Goal: Contribute content: Add original content to the website for others to see

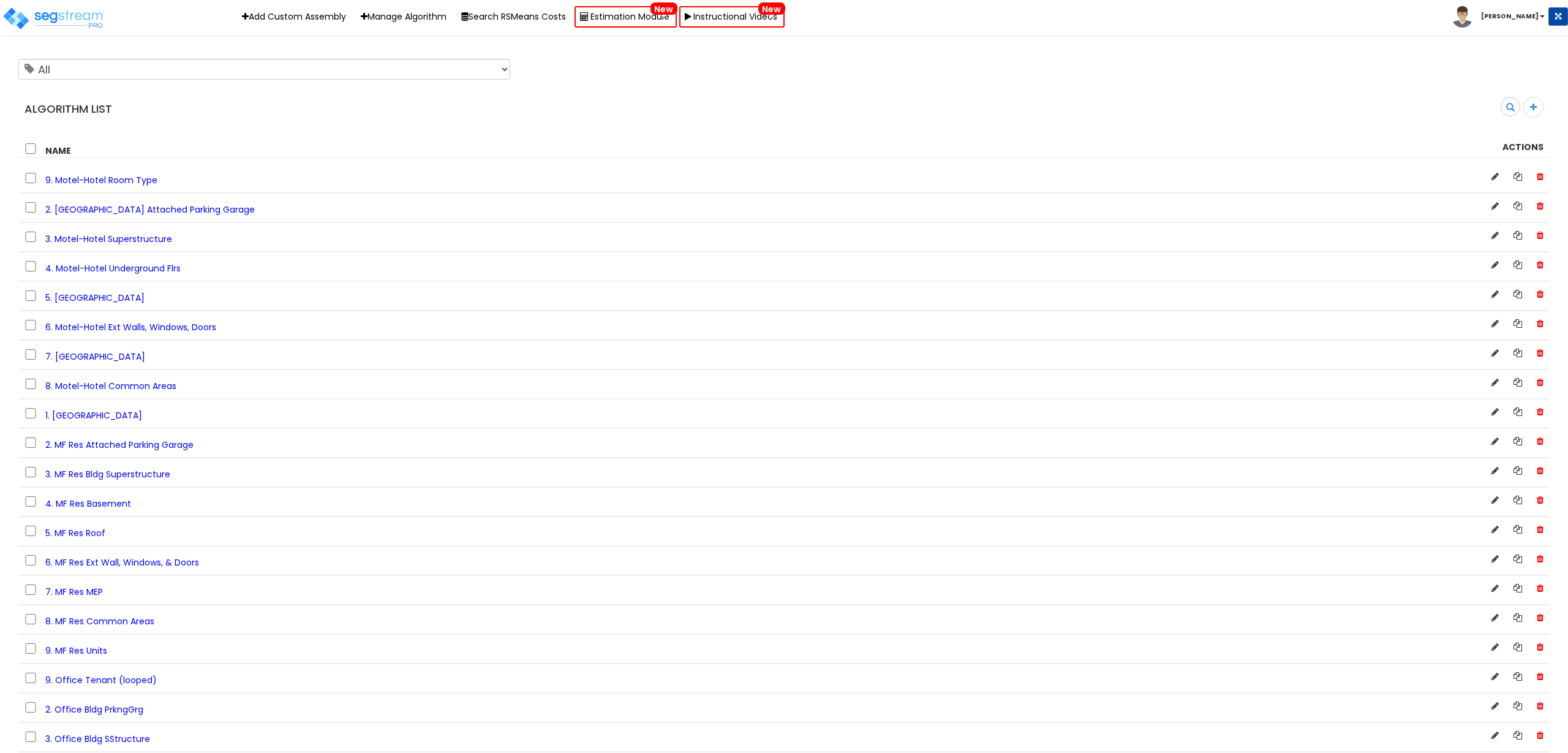
click at [106, 359] on span "7. [GEOGRAPHIC_DATA]" at bounding box center [95, 356] width 100 height 12
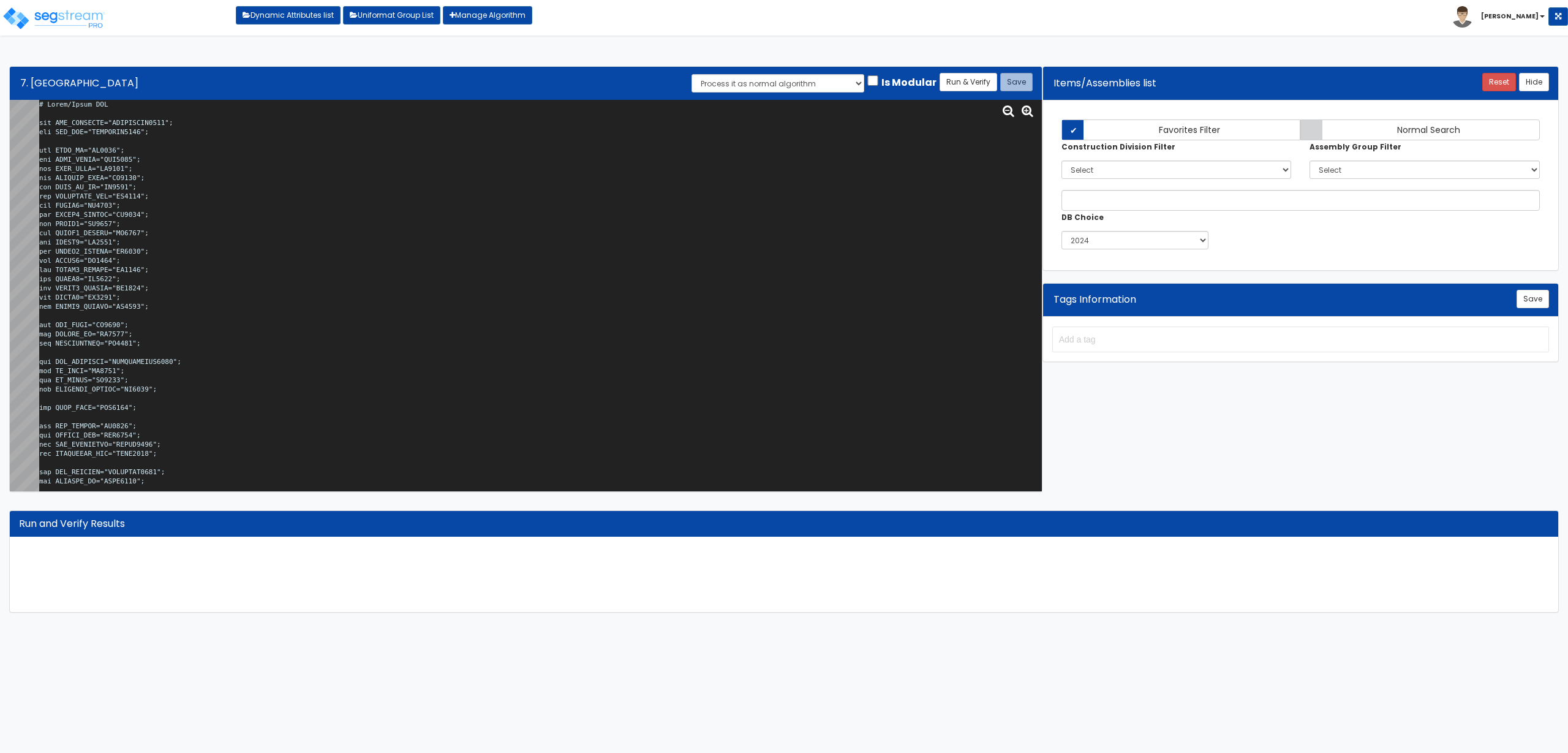
click at [542, 272] on textarea at bounding box center [540, 296] width 1003 height 392
click at [441, 265] on textarea at bounding box center [540, 296] width 1003 height 392
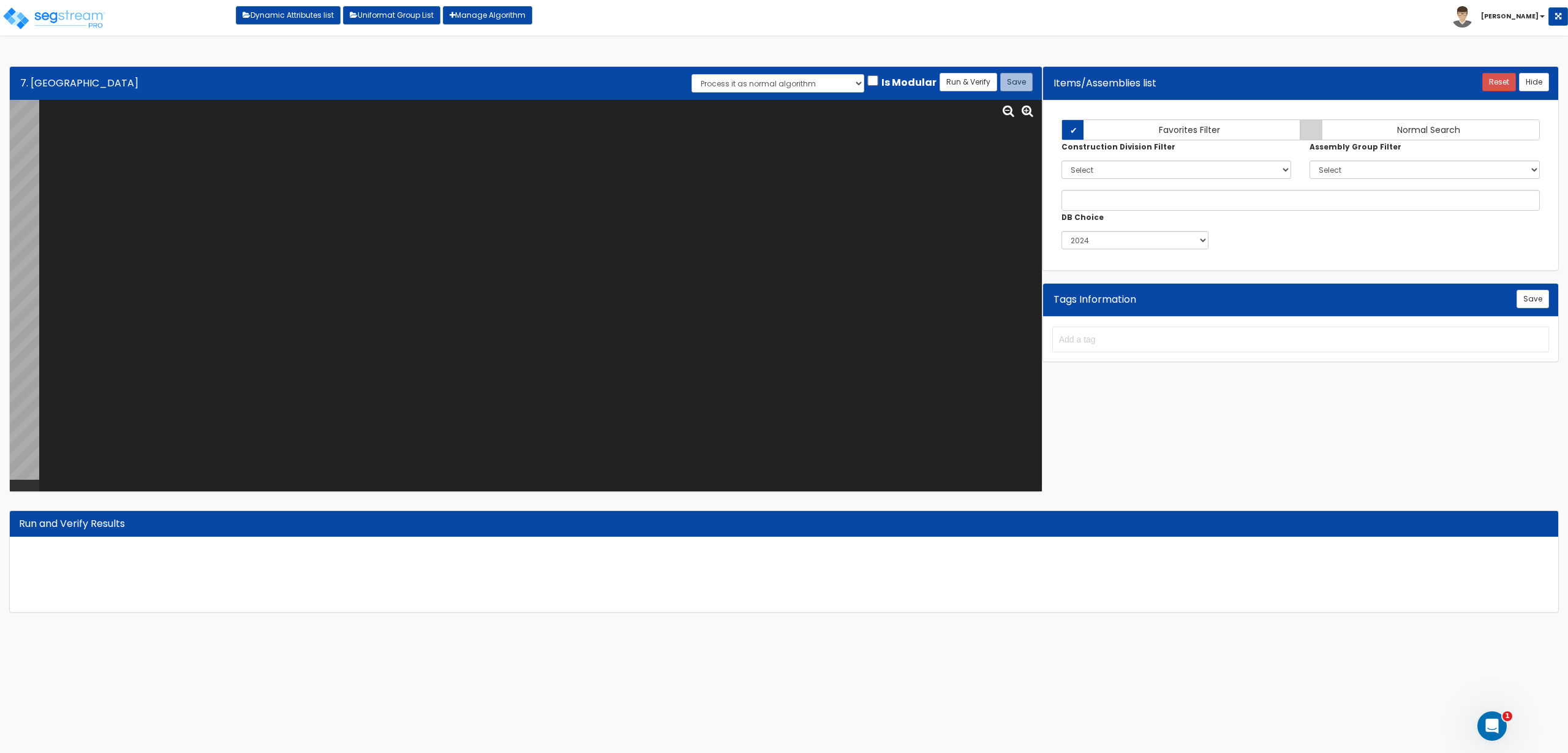
paste textarea "# Motel/Hotel MEP var HAS_FSUPPSYS="DTBHAFESS0000"; var HAS_GAS="ITNGPFTB0000";…"
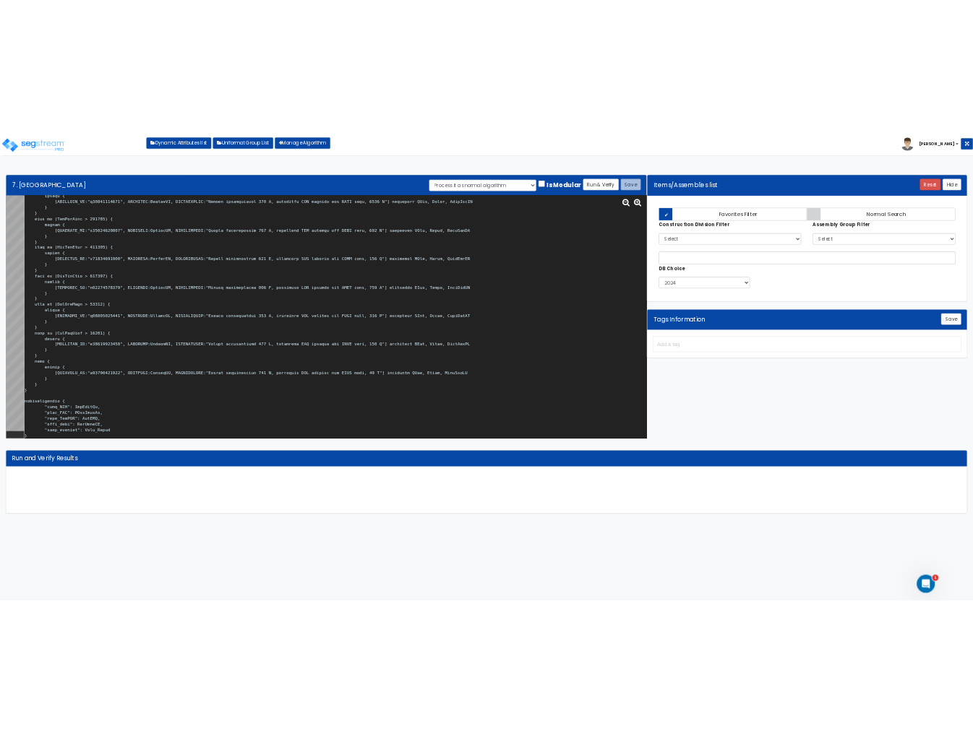
scroll to position [1, 0]
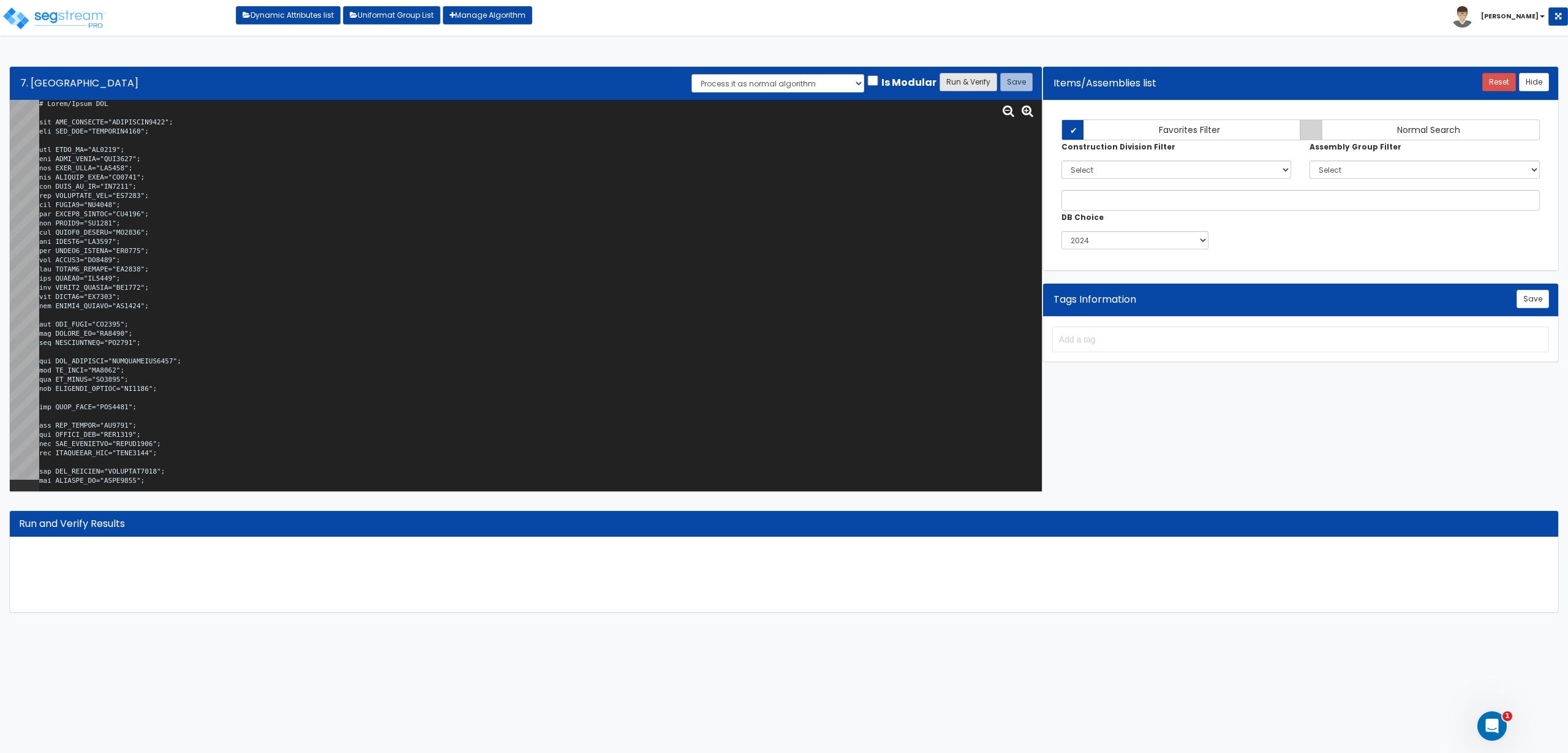
type textarea "# Motel/Hotel MEP var HAS_FSUPPSYS="DTBHAFESS0000"; var HAS_GAS="ITNGPFTB0000";…"
click at [972, 79] on button "Run & Verify" at bounding box center [969, 82] width 58 height 19
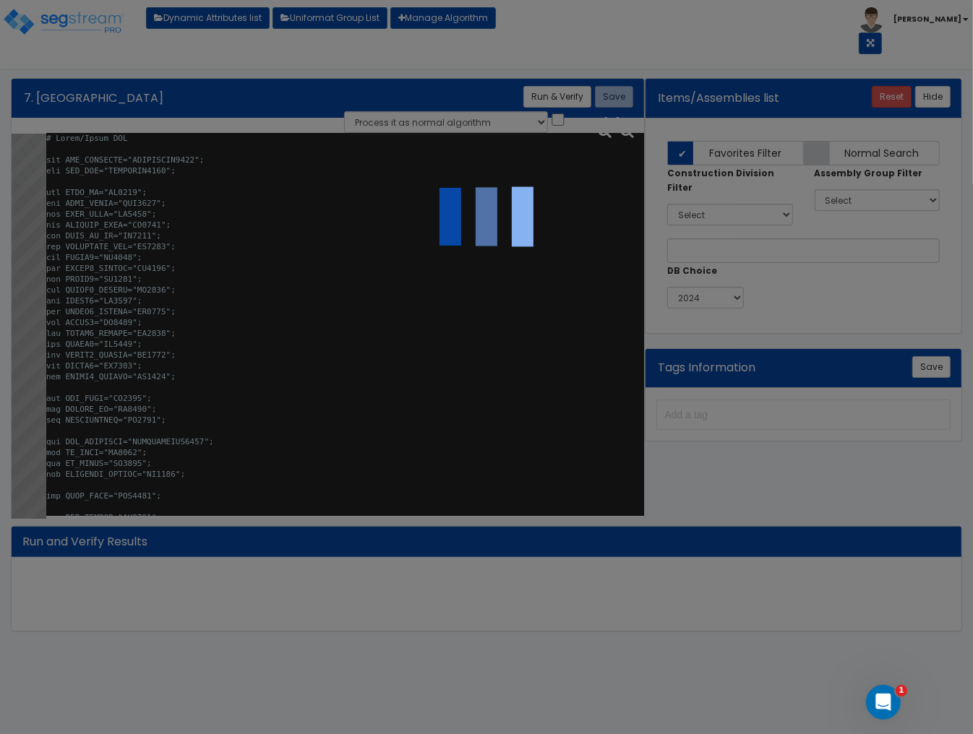
select select "0"
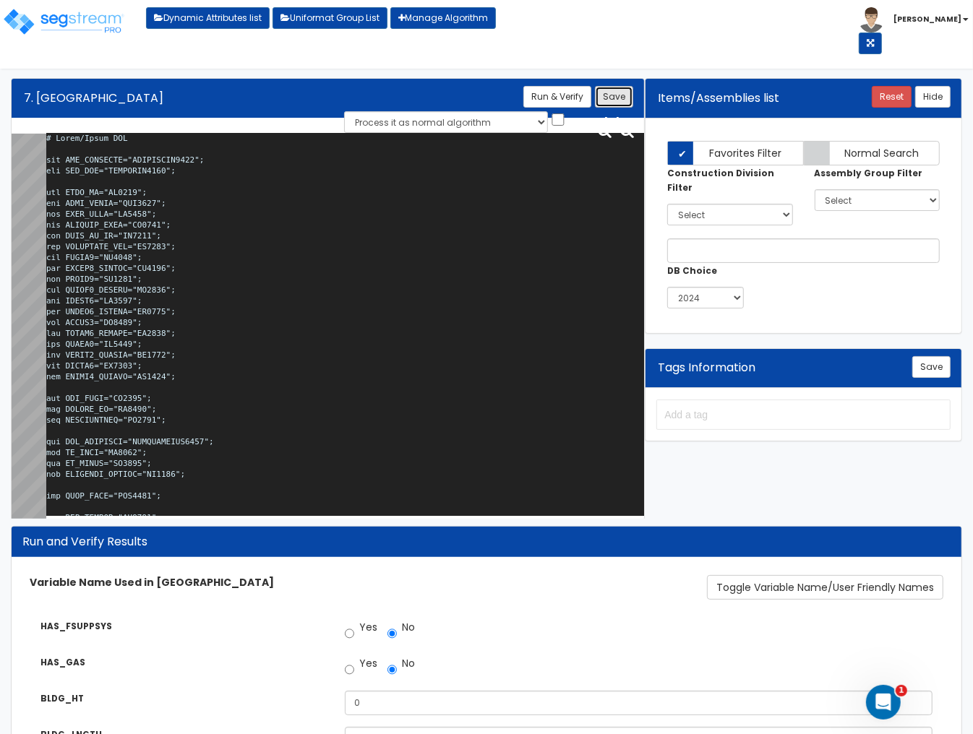
click at [616, 101] on button "Save" at bounding box center [614, 97] width 38 height 22
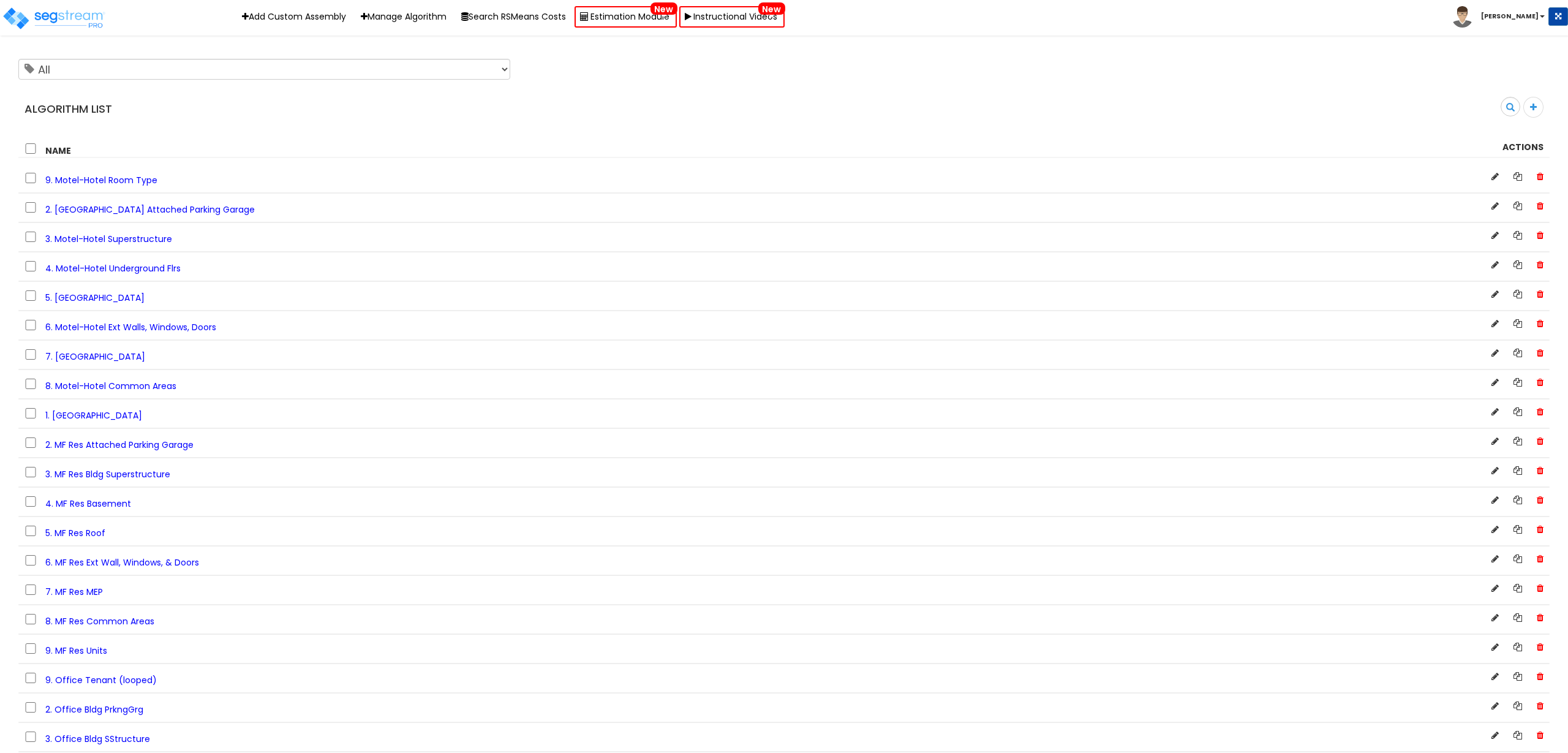
click at [481, 85] on div "All [] Algorithm List Search 0 selected Delete" at bounding box center [784, 106] width 1532 height 104
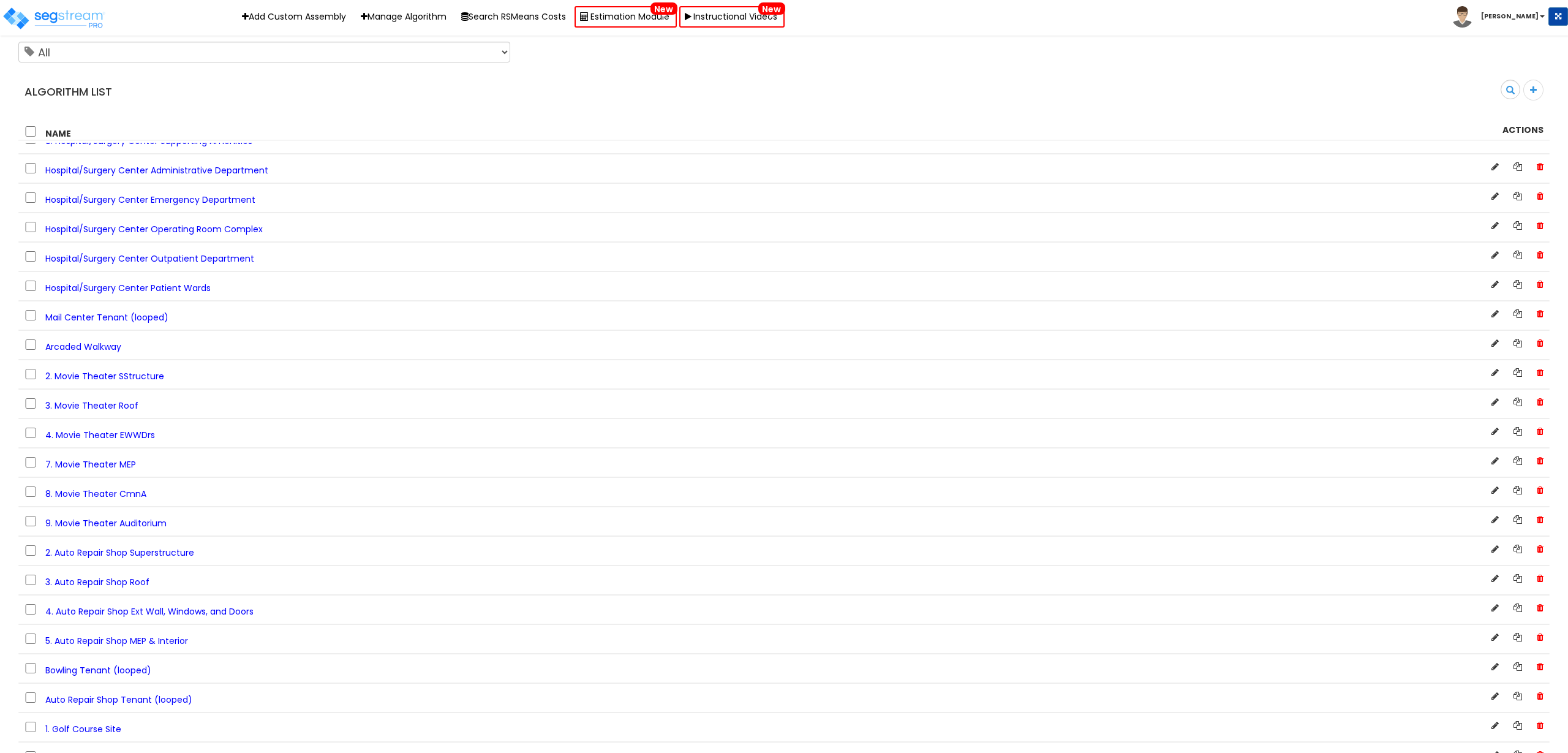
click at [116, 465] on span "7. Movie Theater MEP" at bounding box center [90, 465] width 91 height 12
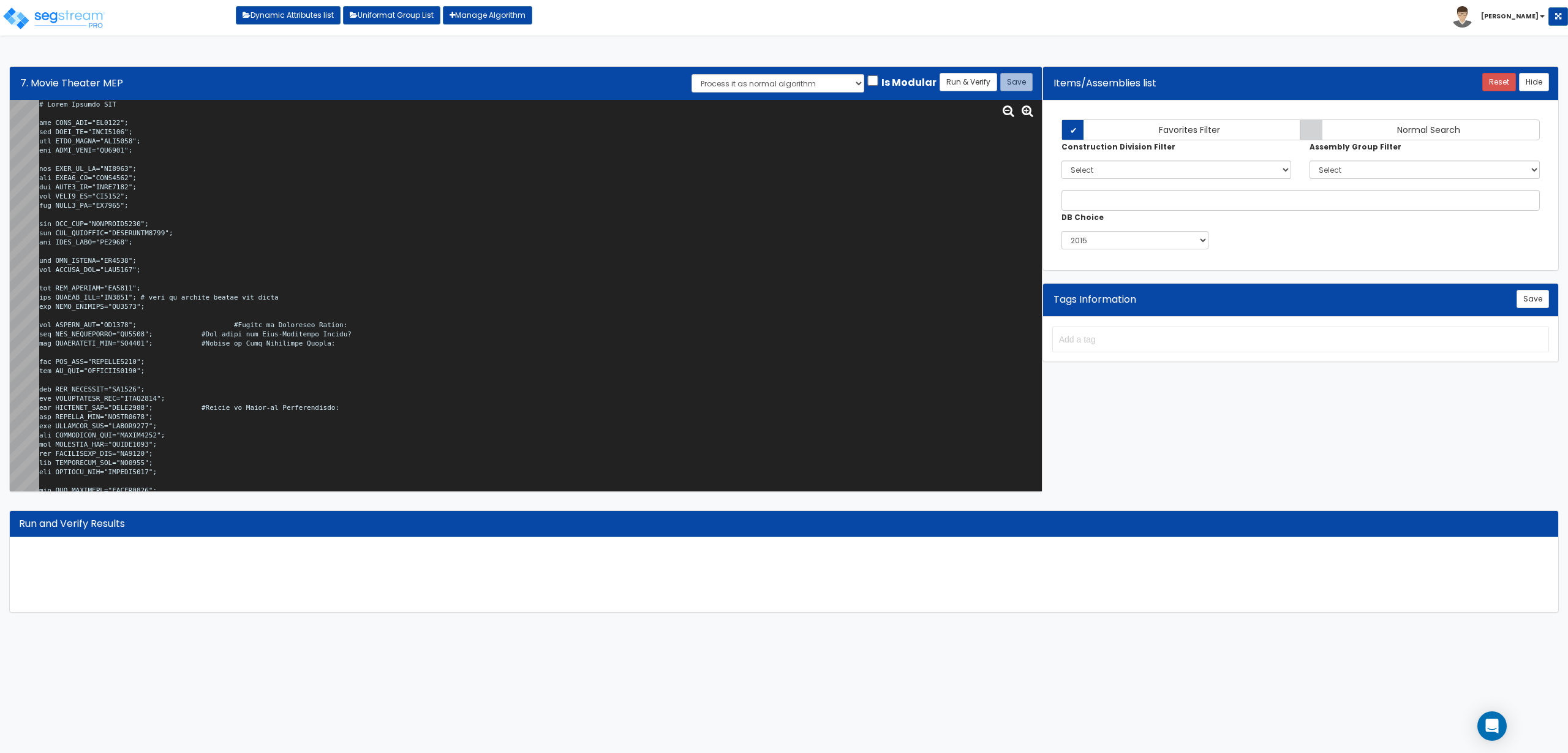
click at [517, 274] on textarea at bounding box center [540, 296] width 1003 height 392
click at [233, 271] on textarea at bounding box center [540, 296] width 1003 height 392
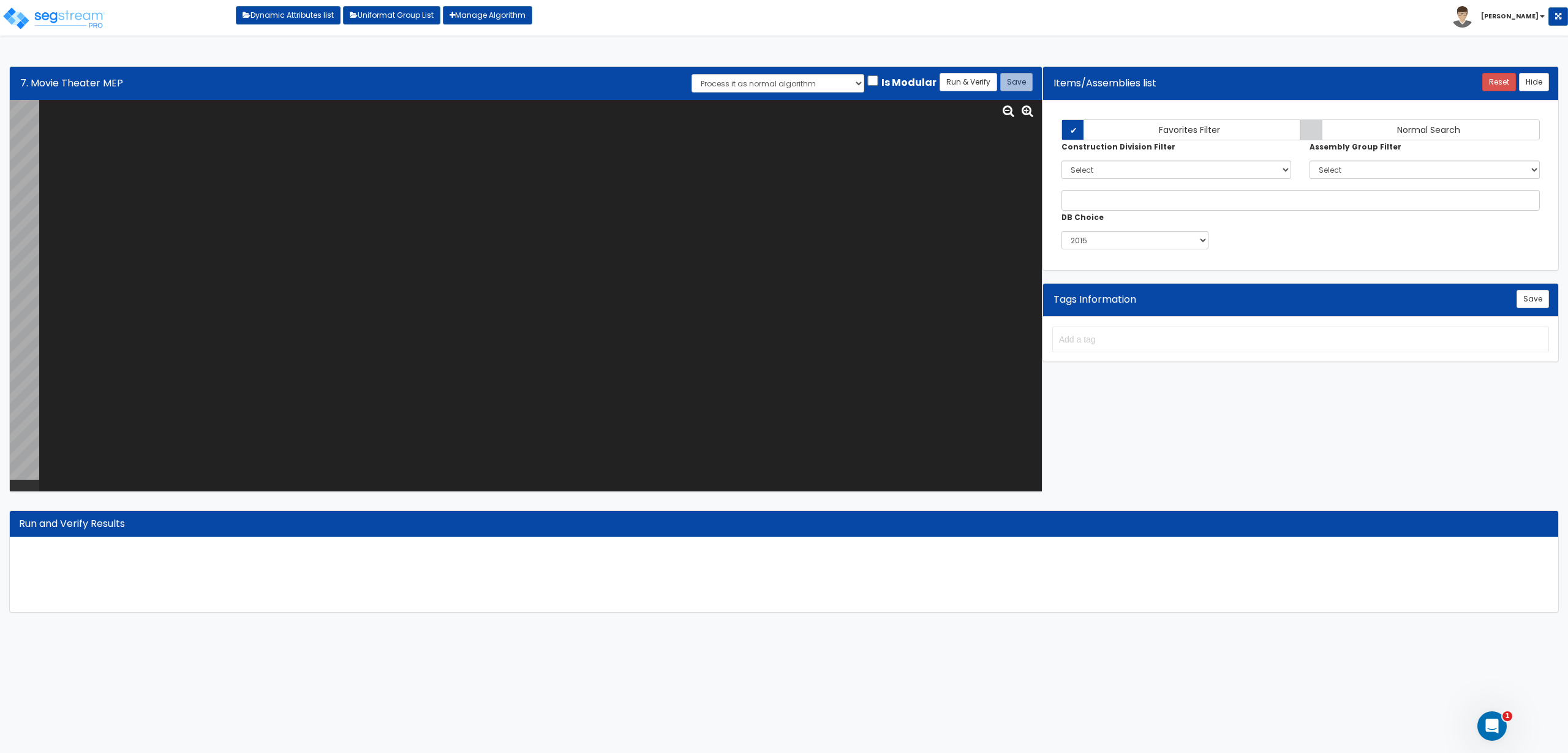
paste textarea "# Movie Theater MEP var TNNT_NUM="NU0275"; var BLDG_HT="AEWH0000"; var BLDG_LNG…"
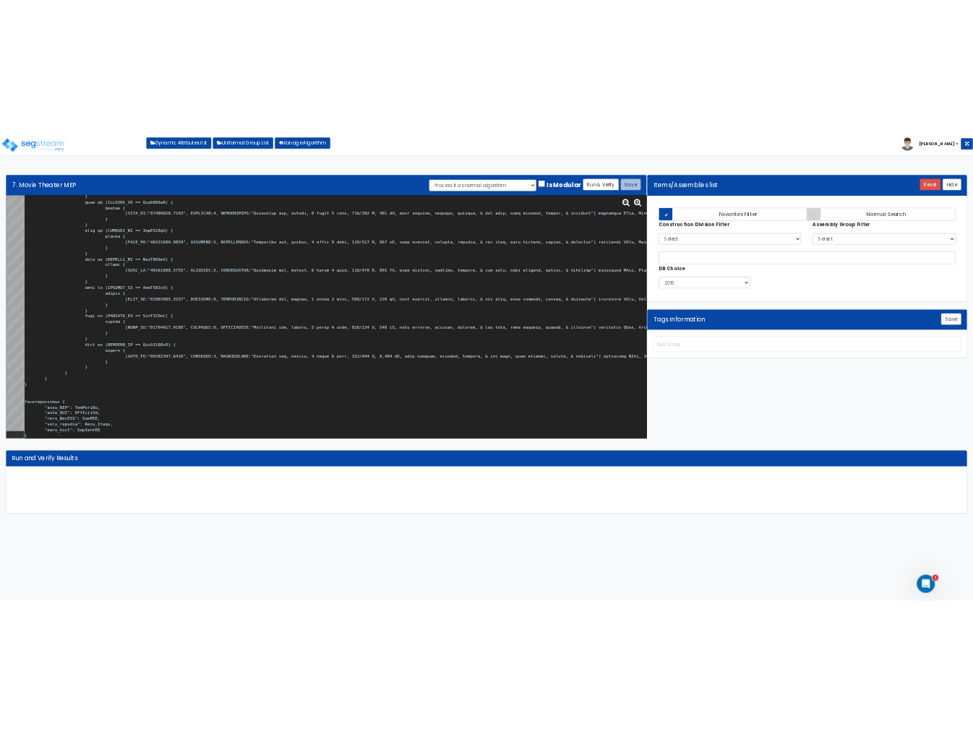
scroll to position [1, 0]
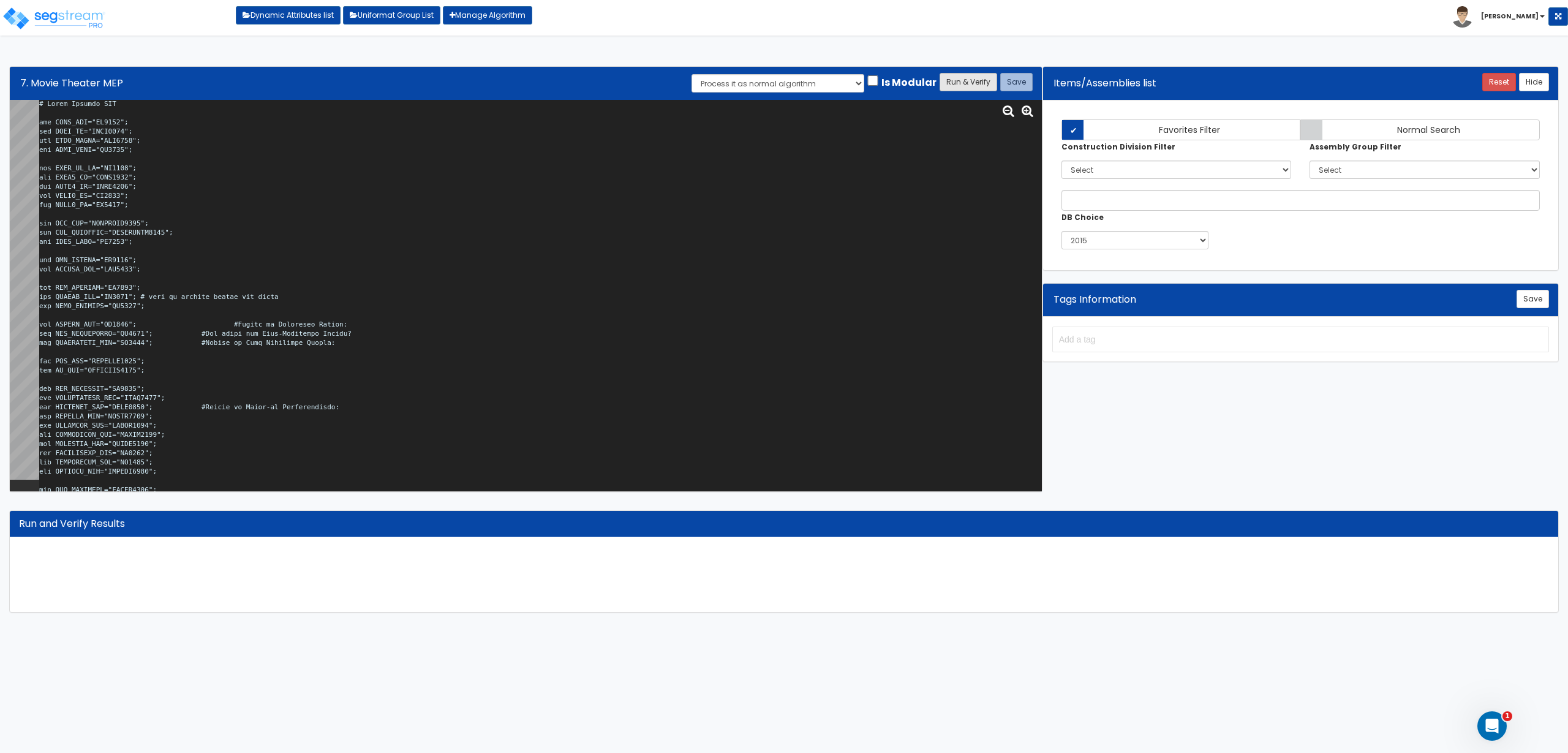
type textarea "# Movie Theater MEP var TNNT_NUM="NU0275"; var BLDG_HT="AEWH0000"; var BLDG_LNG…"
click at [972, 79] on button "Run & Verify" at bounding box center [969, 82] width 58 height 19
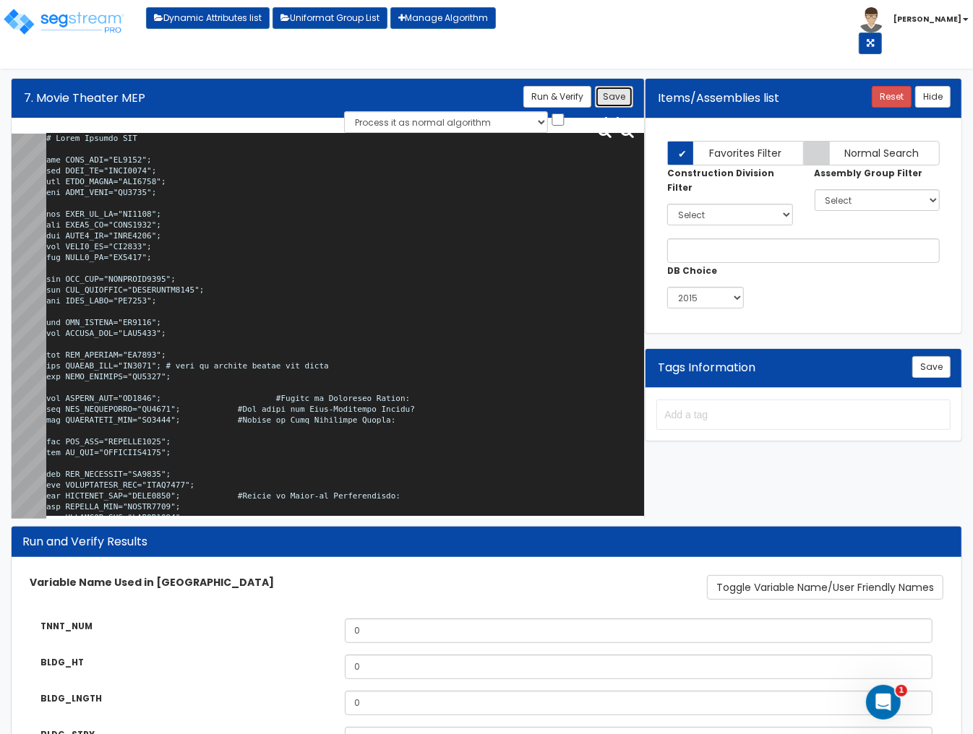
click at [619, 99] on button "Save" at bounding box center [614, 97] width 38 height 22
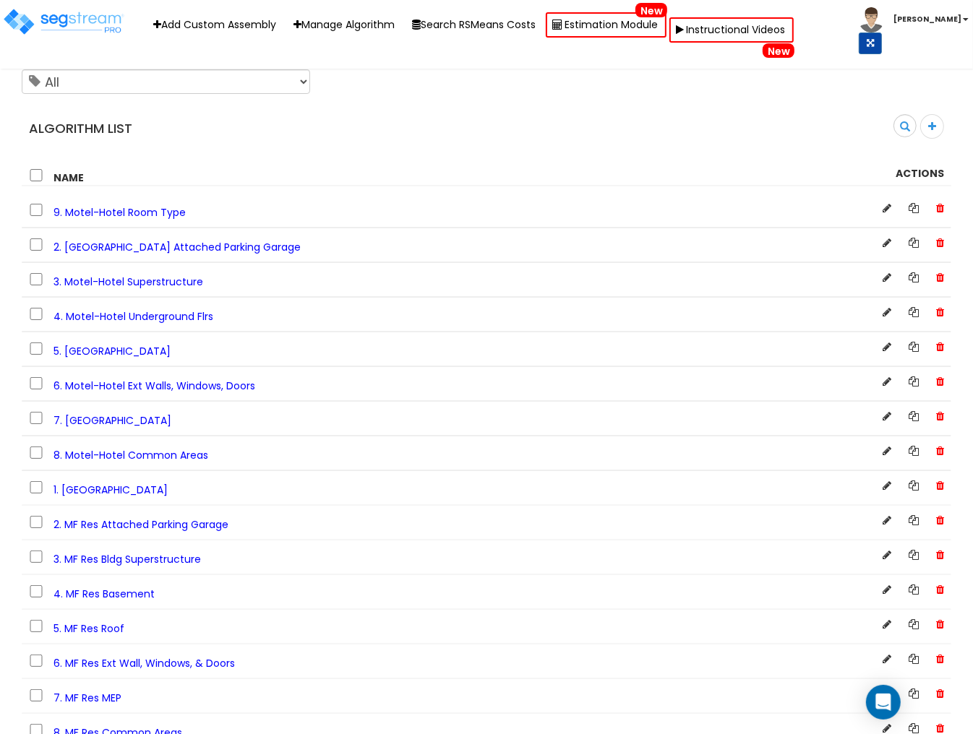
click at [452, 127] on h4 "Algorithm List" at bounding box center [252, 128] width 447 height 14
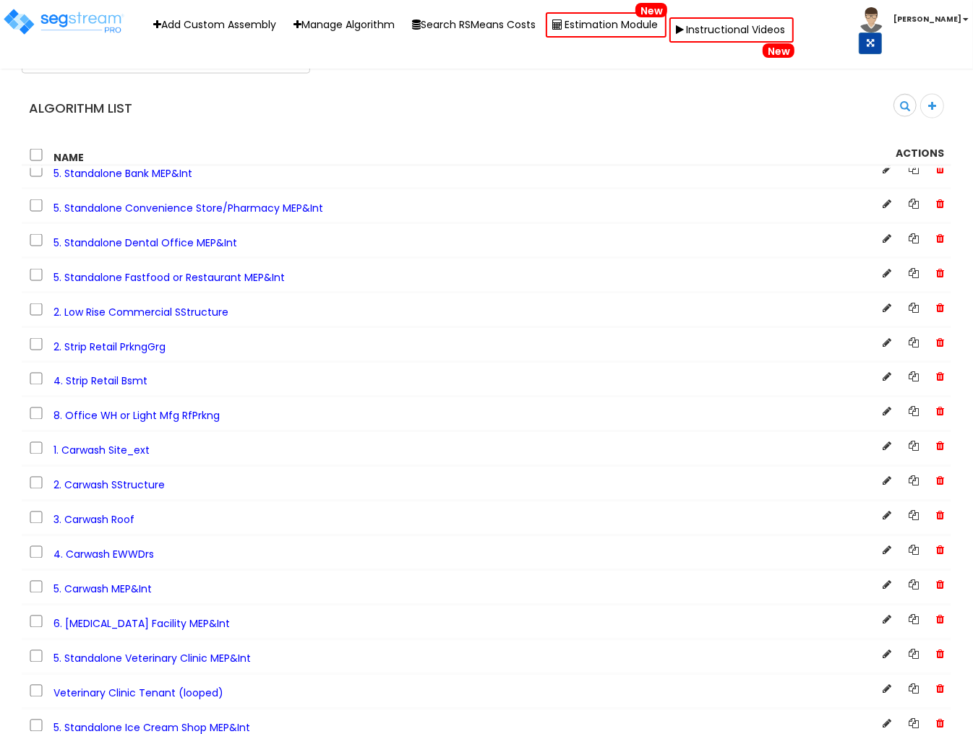
scroll to position [6396, 0]
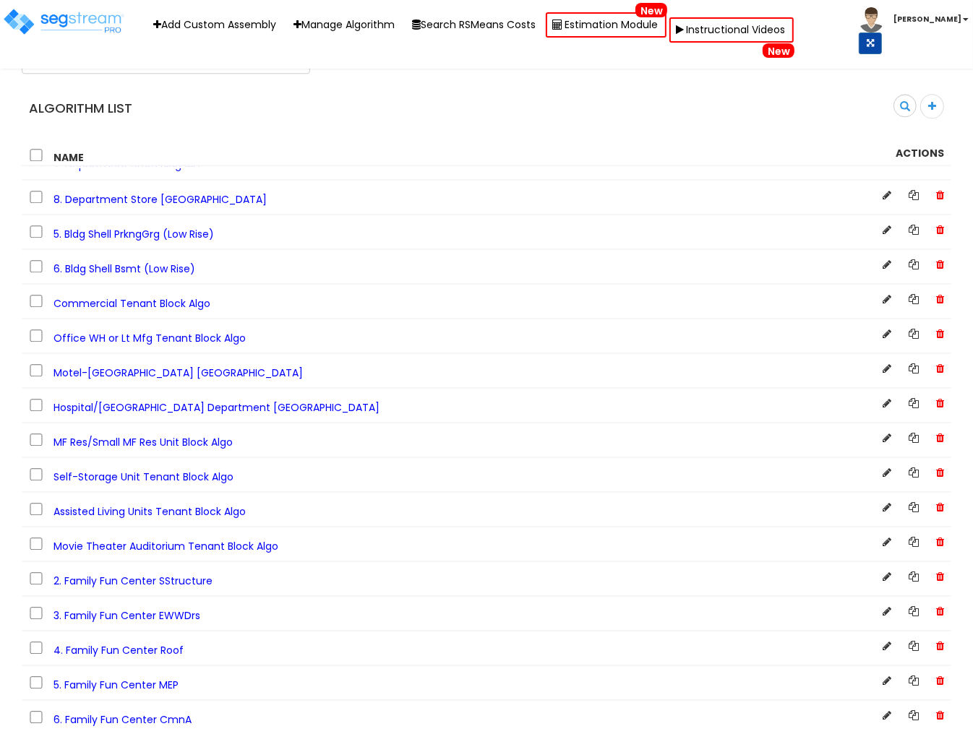
click at [119, 311] on span "Commercial Tenant Block Algo" at bounding box center [131, 303] width 157 height 14
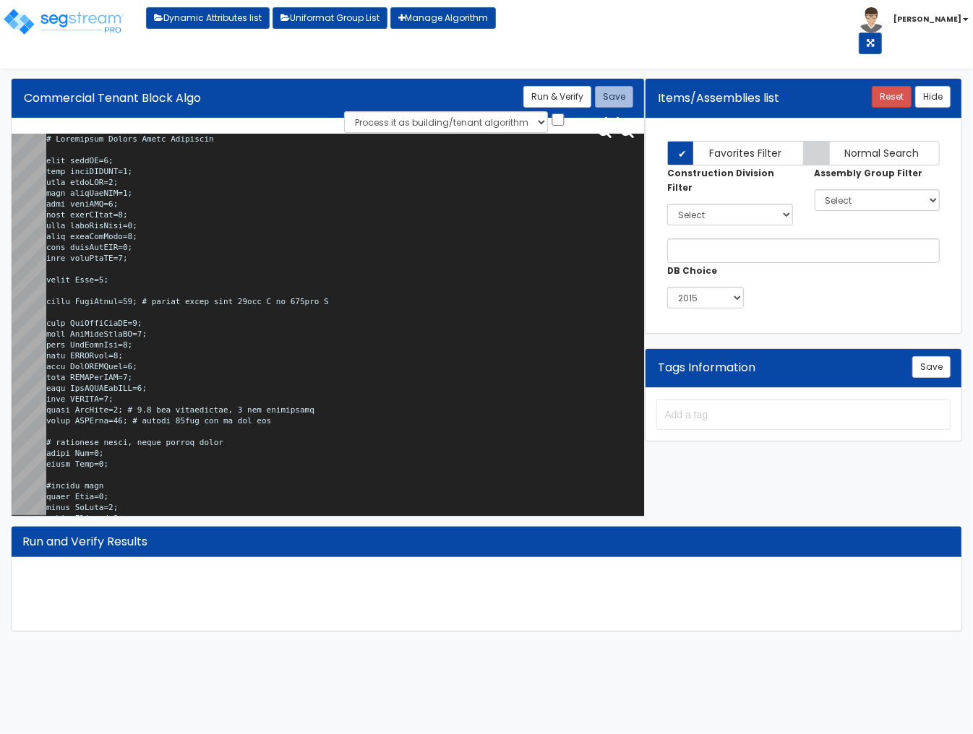
click at [358, 327] on textarea at bounding box center [345, 325] width 598 height 382
click at [233, 254] on textarea at bounding box center [345, 325] width 598 height 382
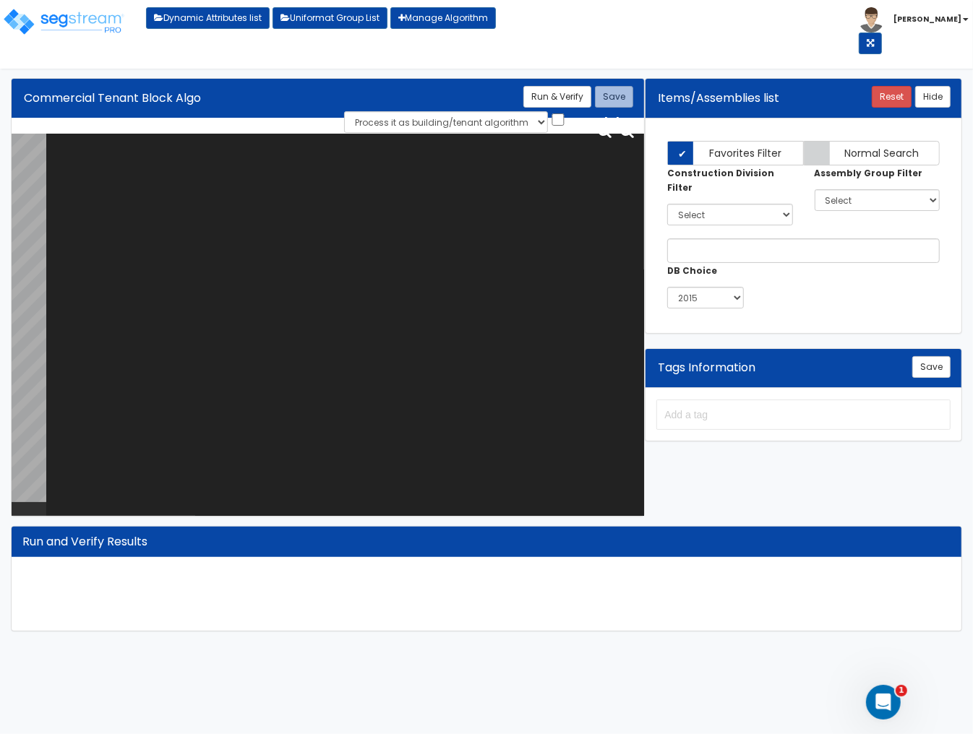
paste textarea "# Commercial Tenant Block Algorithm calc tnntSF=0; calc tnntHVACSF=0; calc tnnt…"
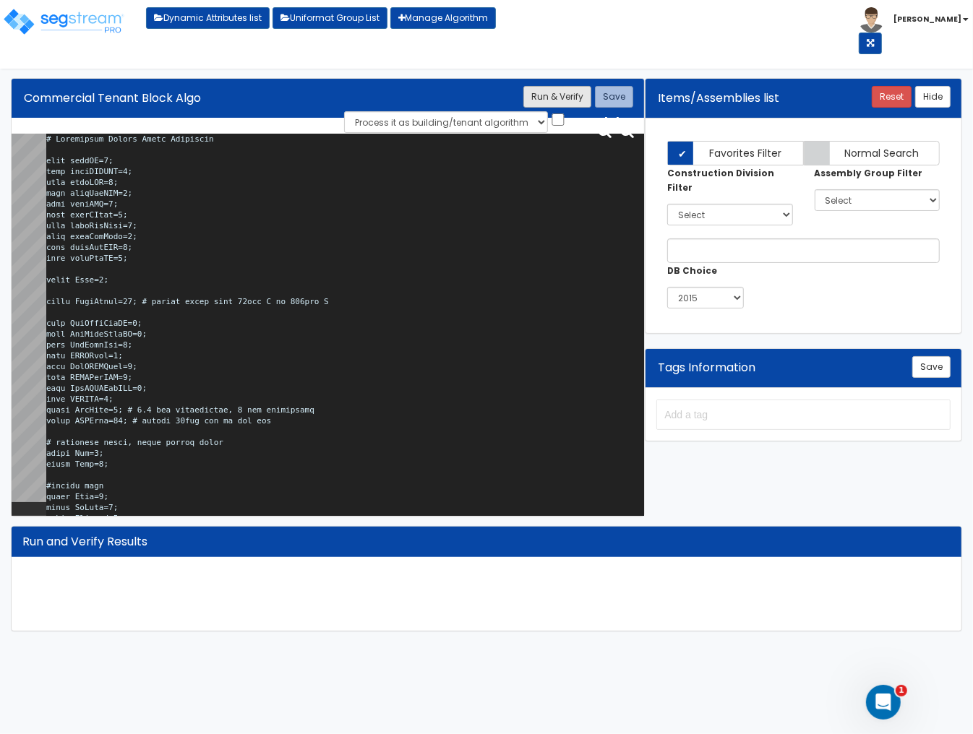
type textarea "# Commercial Tenant Block Algorithm calc tnntSF=0; calc tnntHVACSF=0; calc tnnt…"
click at [549, 89] on button "Run & Verify" at bounding box center [557, 97] width 68 height 22
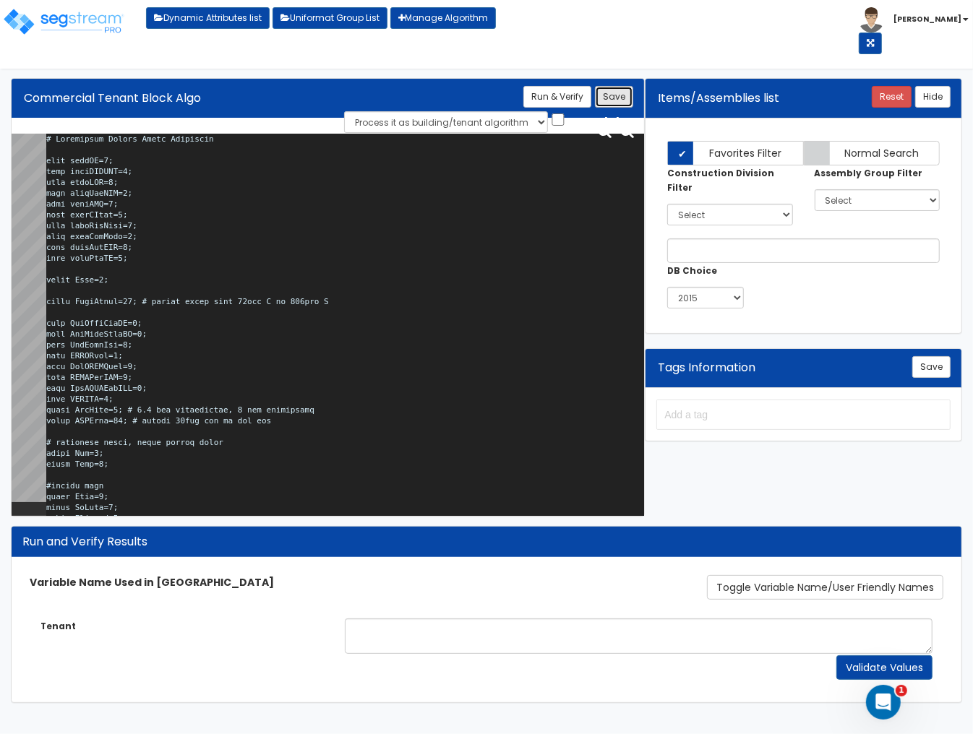
click at [616, 92] on button "Save" at bounding box center [614, 97] width 38 height 22
